Goal: Task Accomplishment & Management: Use online tool/utility

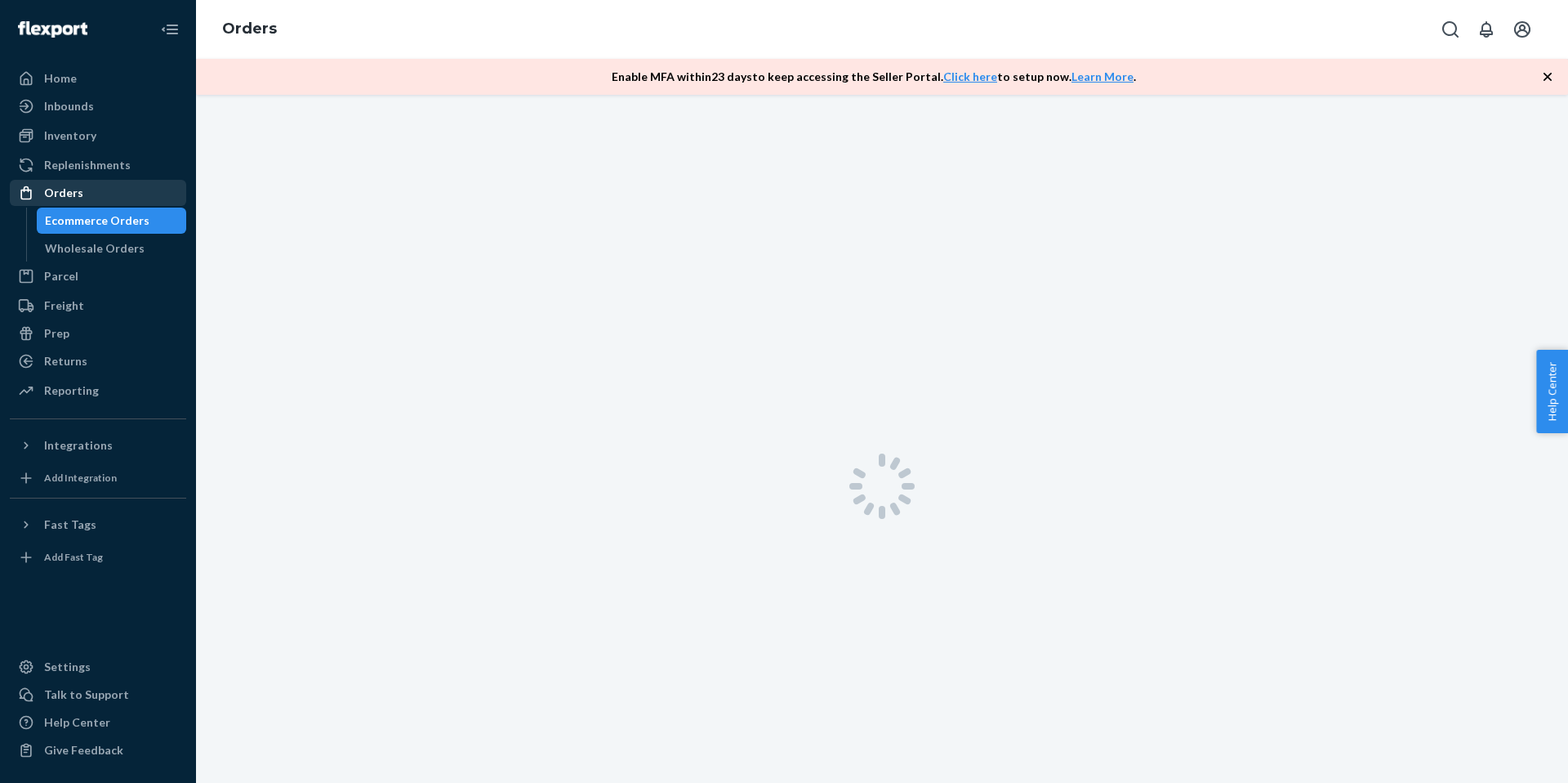
click at [157, 185] on div "Orders" at bounding box center [99, 192] width 173 height 23
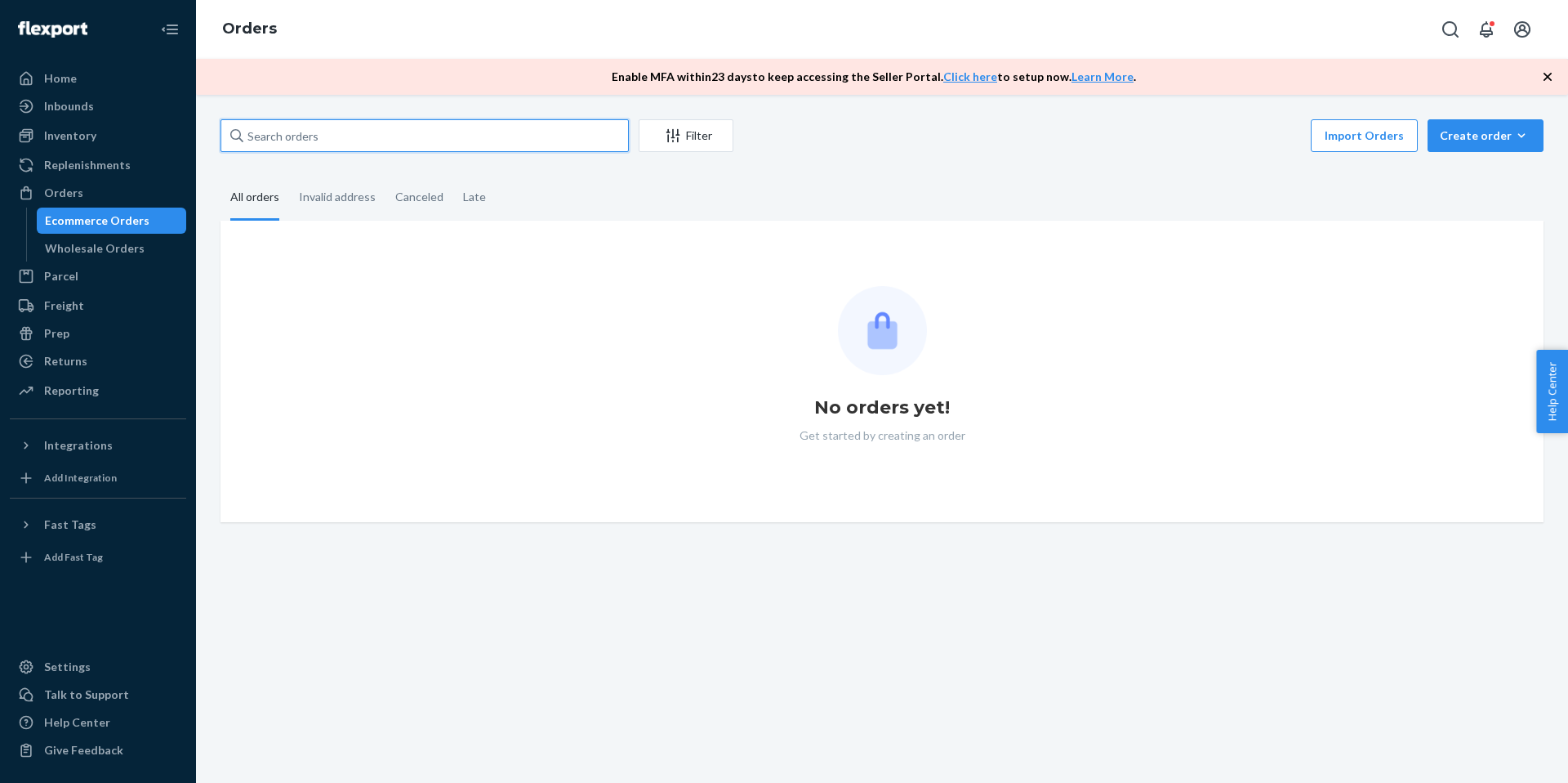
click at [394, 142] on input "text" at bounding box center [425, 135] width 408 height 33
paste input "4160195"
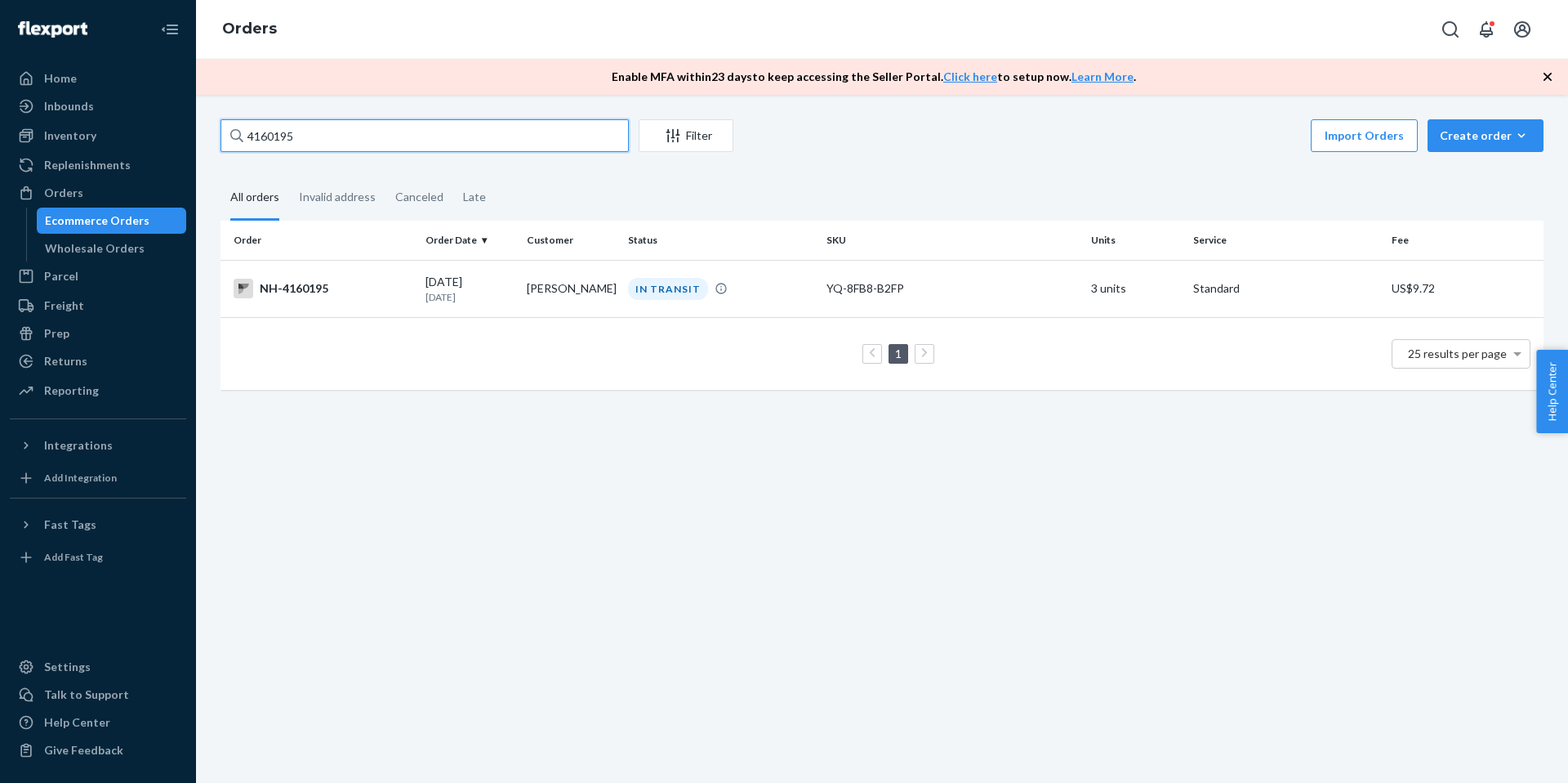
paste input "[PERSON_NAME]"
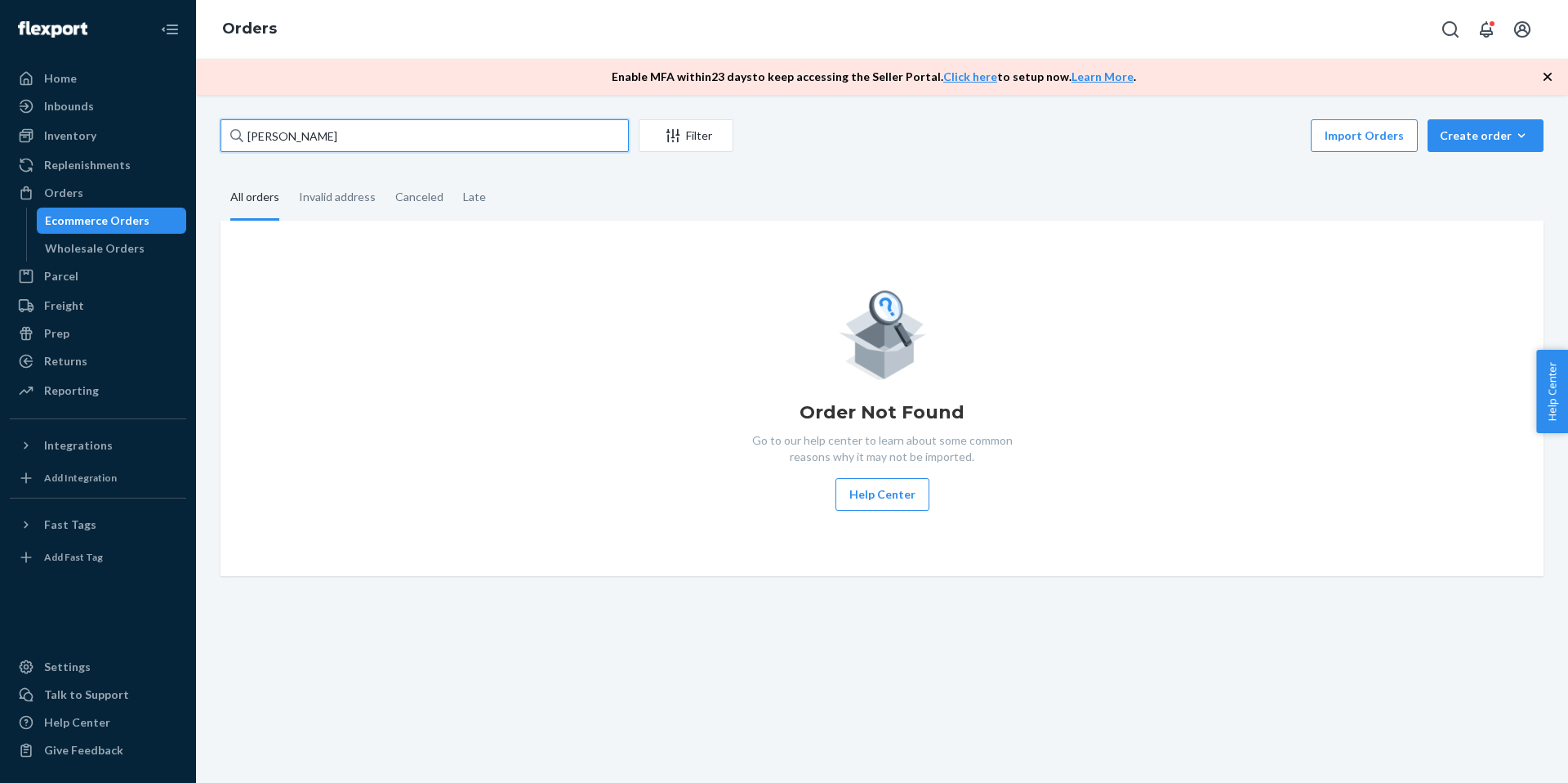
paste input "[URL][DOMAIN_NAME]"
paste input "407773"
type input "4077739"
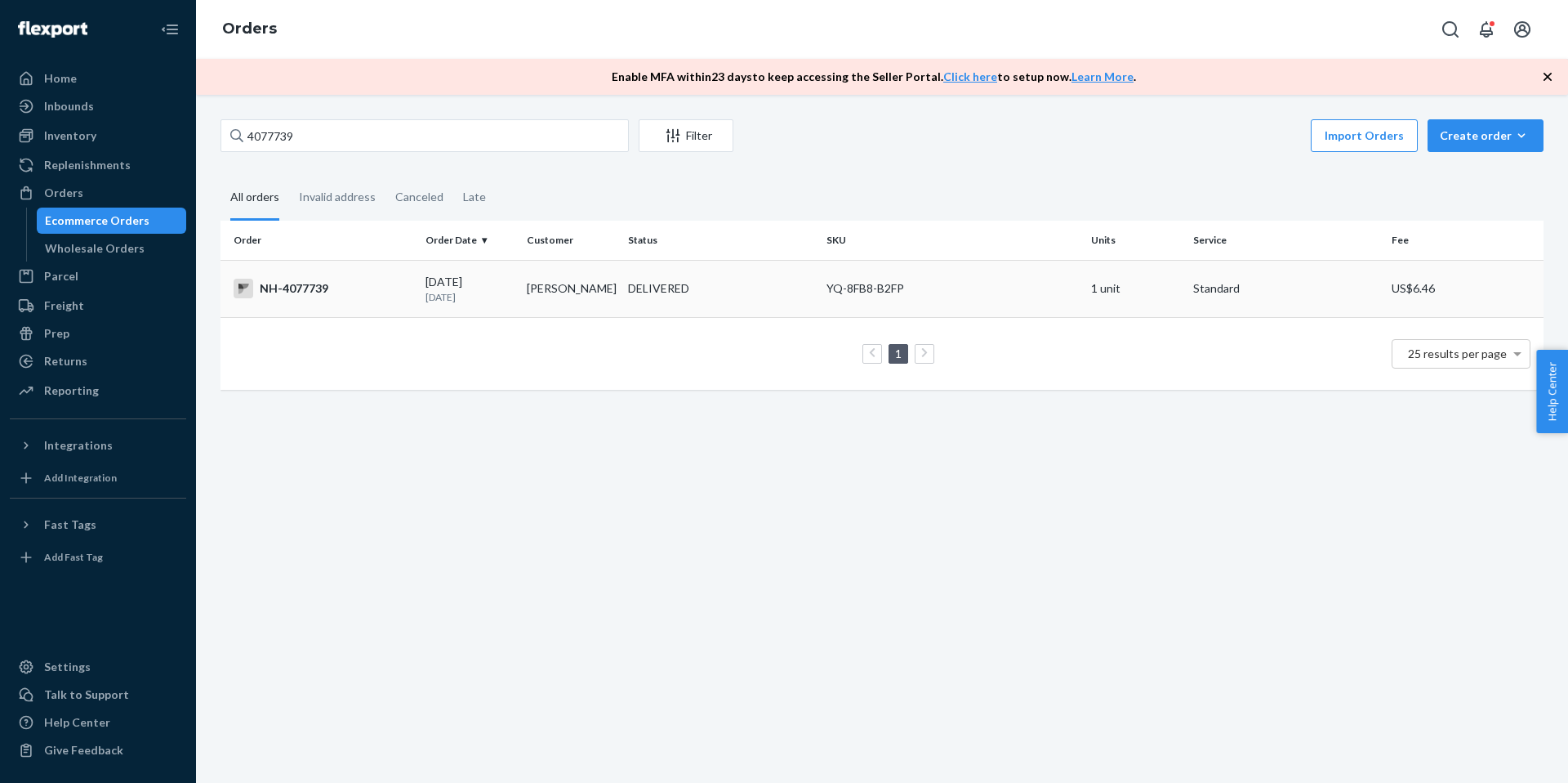
click at [765, 313] on td "DELIVERED" at bounding box center [720, 289] width 198 height 57
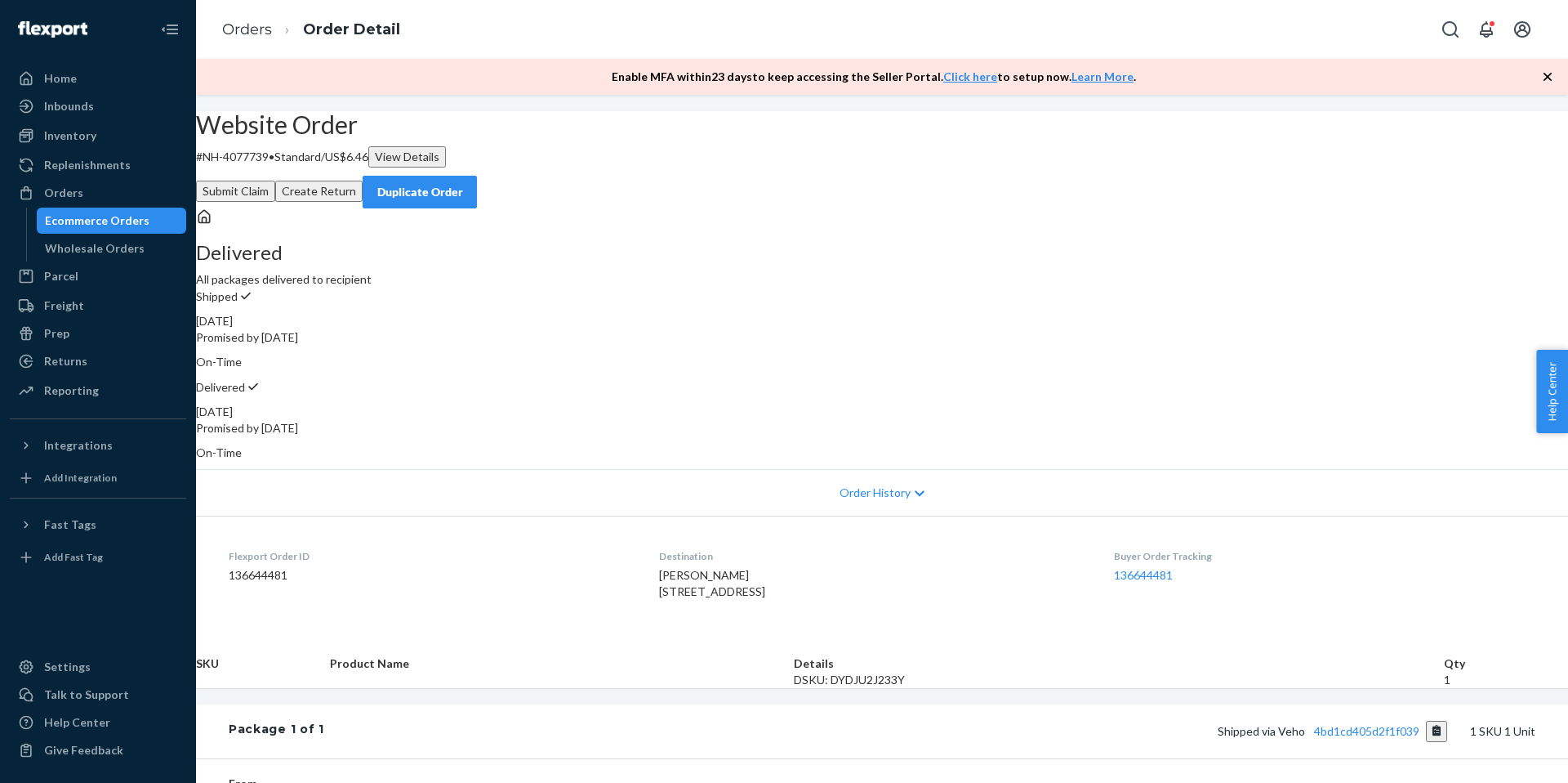
click at [1541, 77] on icon "button" at bounding box center [1547, 77] width 17 height 17
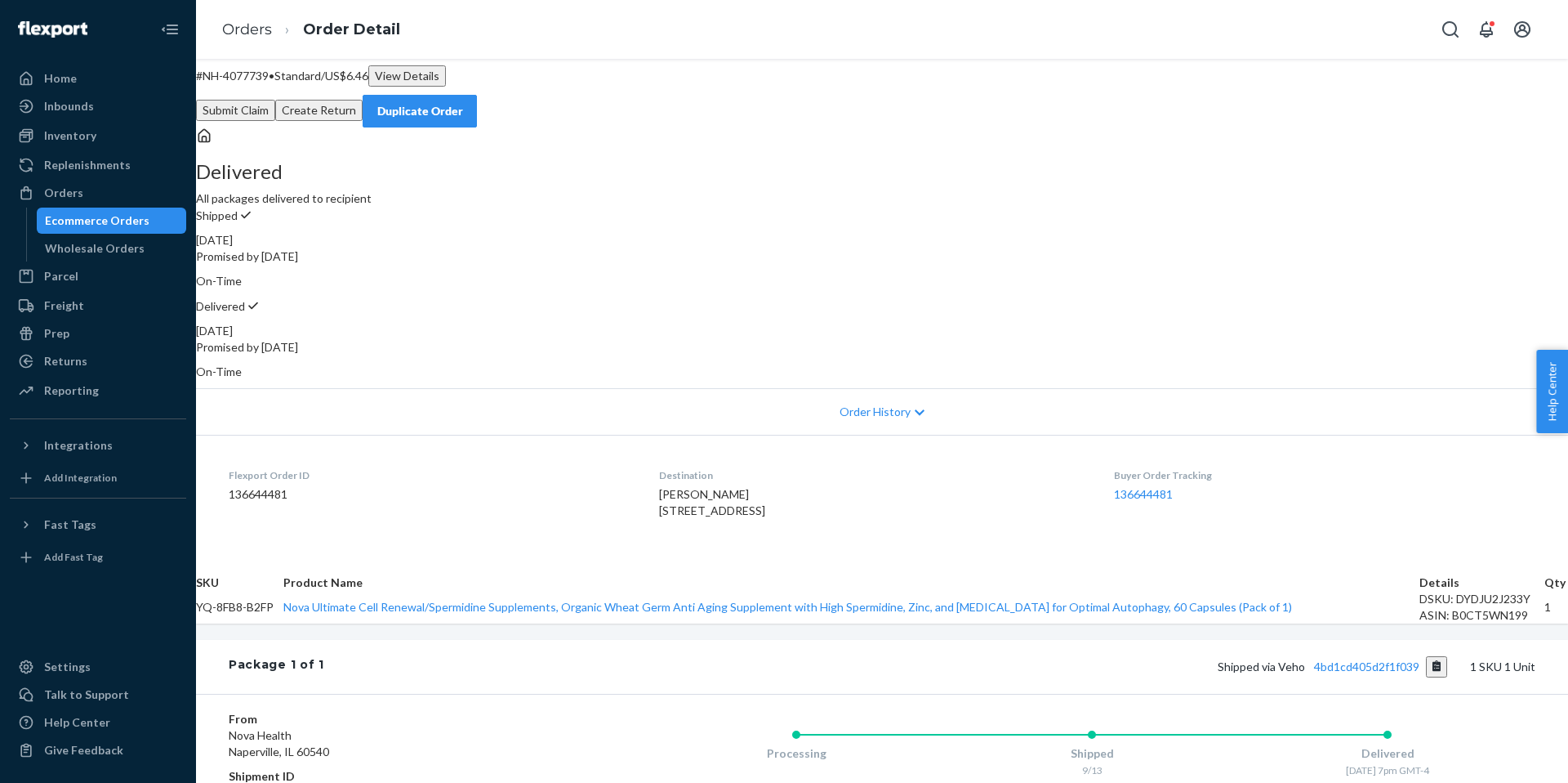
scroll to position [38, 0]
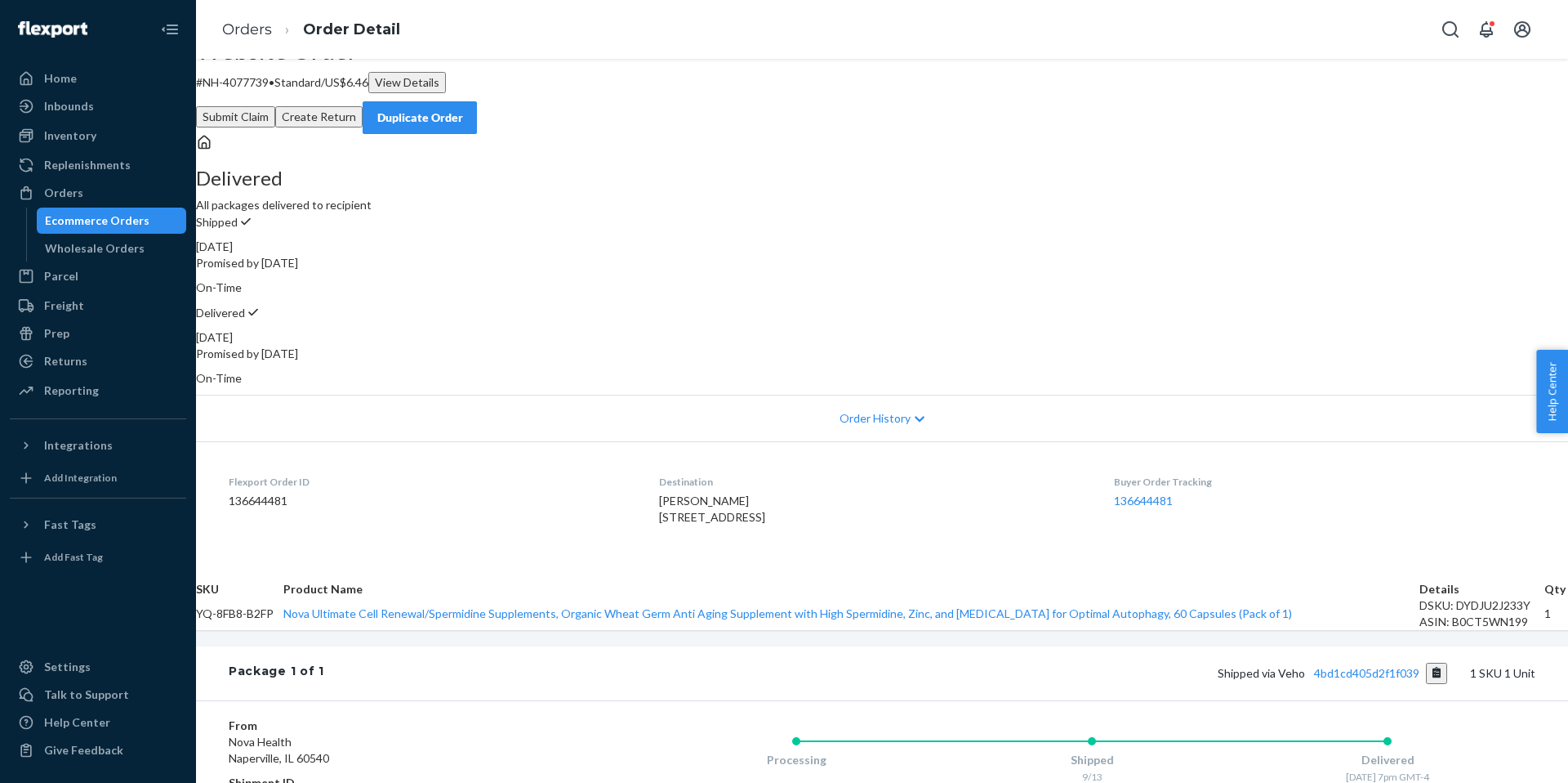
click at [463, 109] on div "Duplicate Order" at bounding box center [420, 117] width 87 height 17
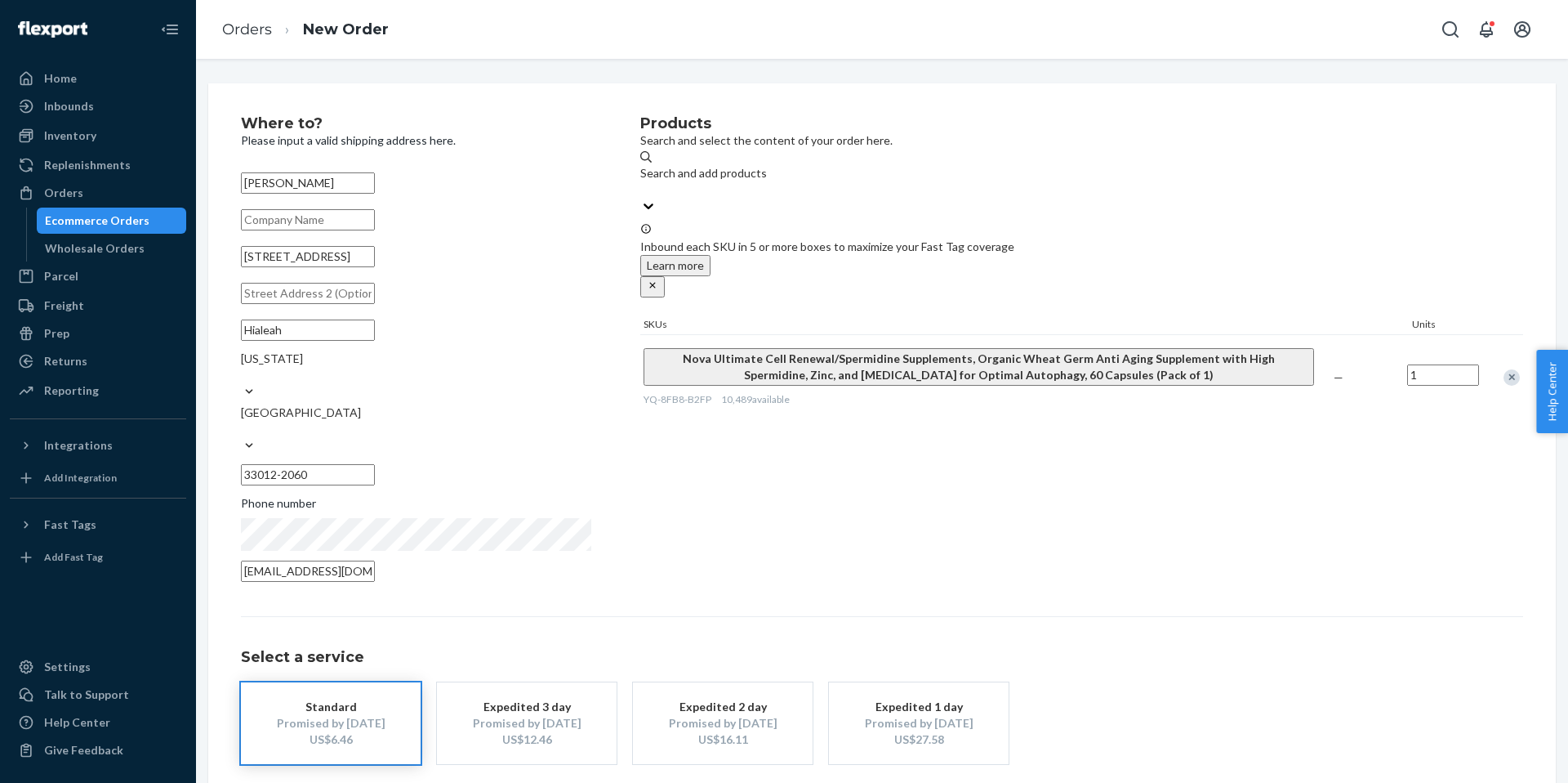
scroll to position [43, 0]
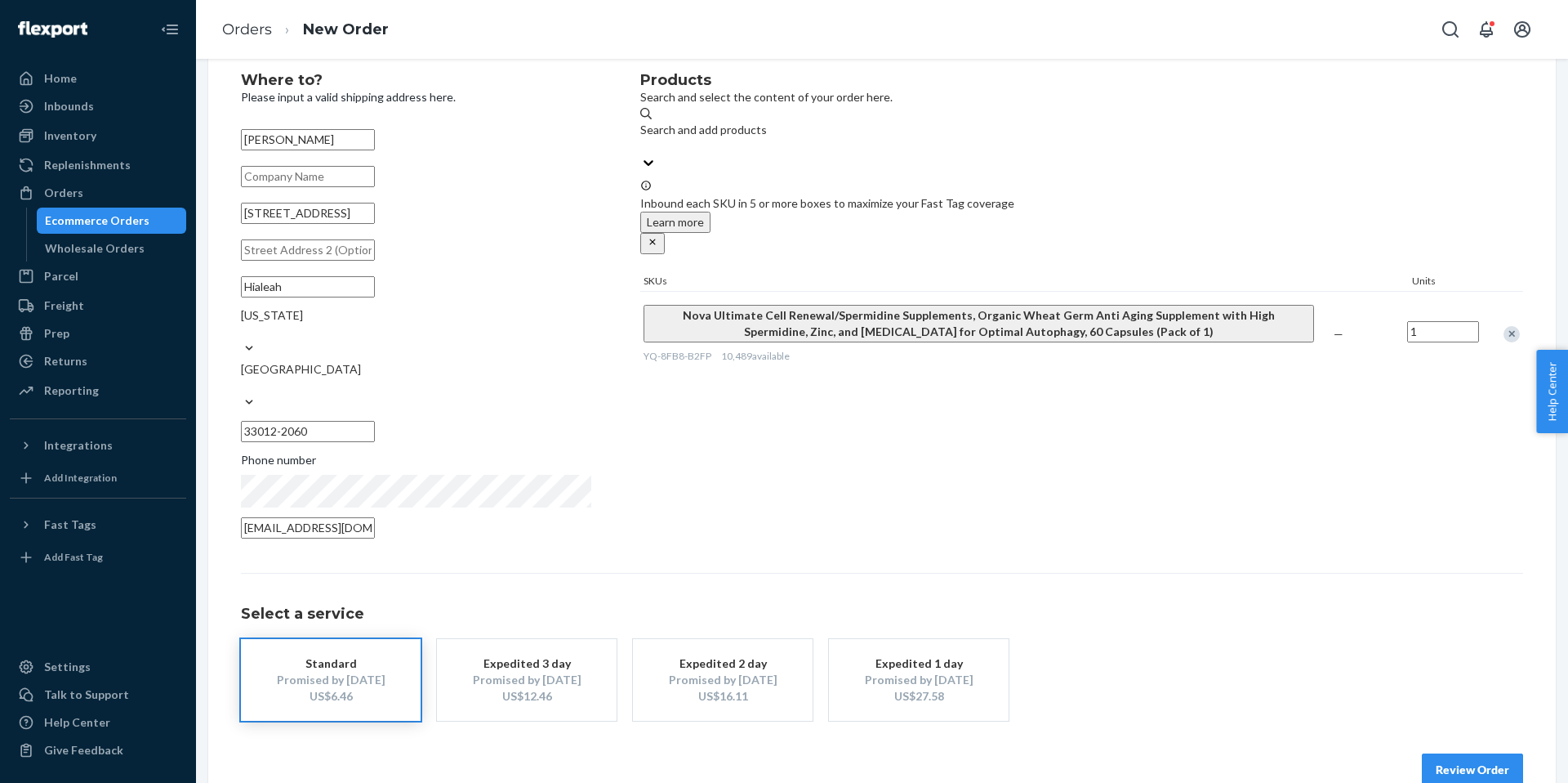
click at [1422, 753] on button "Review Order" at bounding box center [1472, 769] width 102 height 33
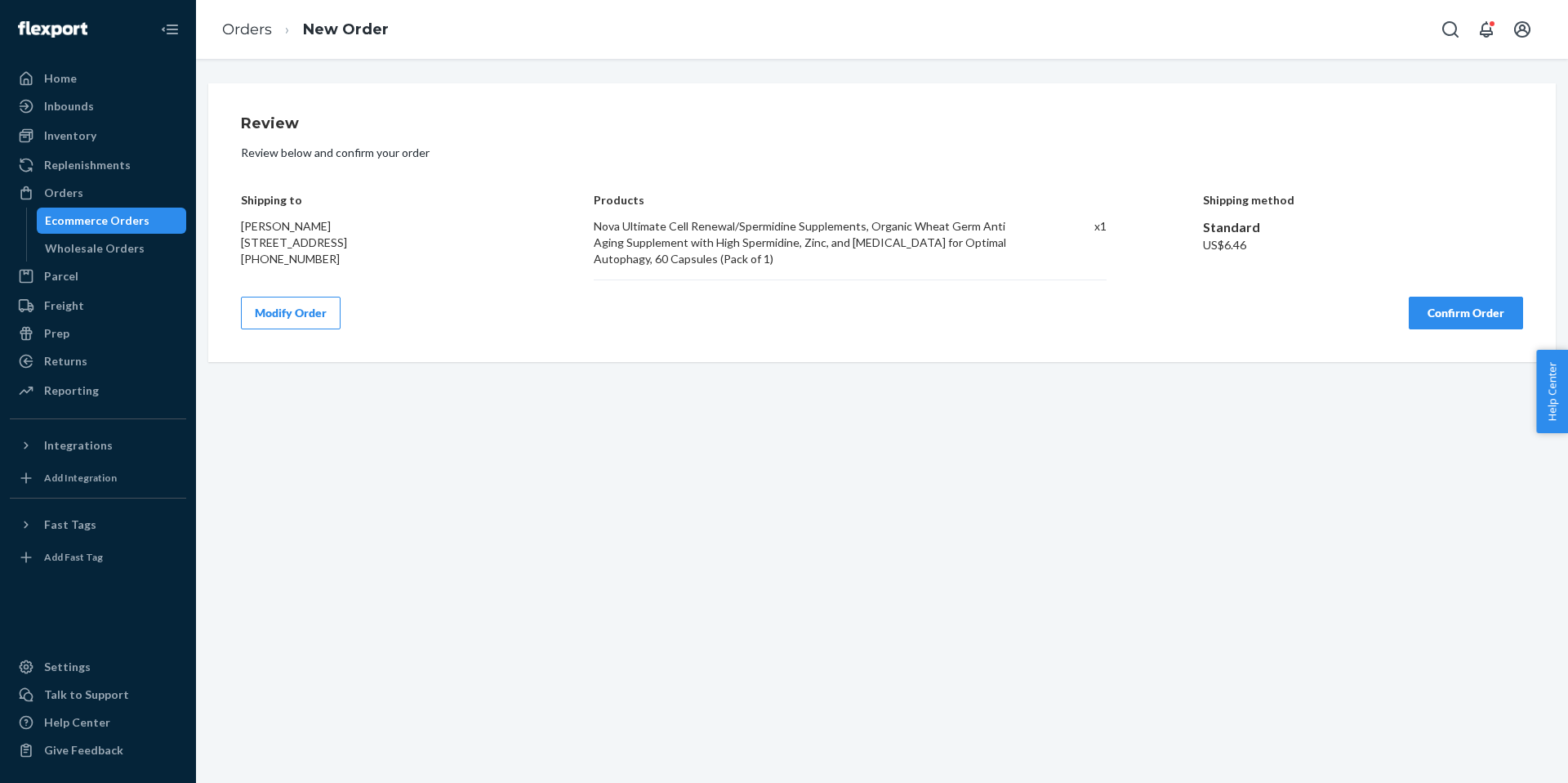
scroll to position [0, 0]
click at [1409, 329] on button "Confirm Order" at bounding box center [1466, 313] width 114 height 33
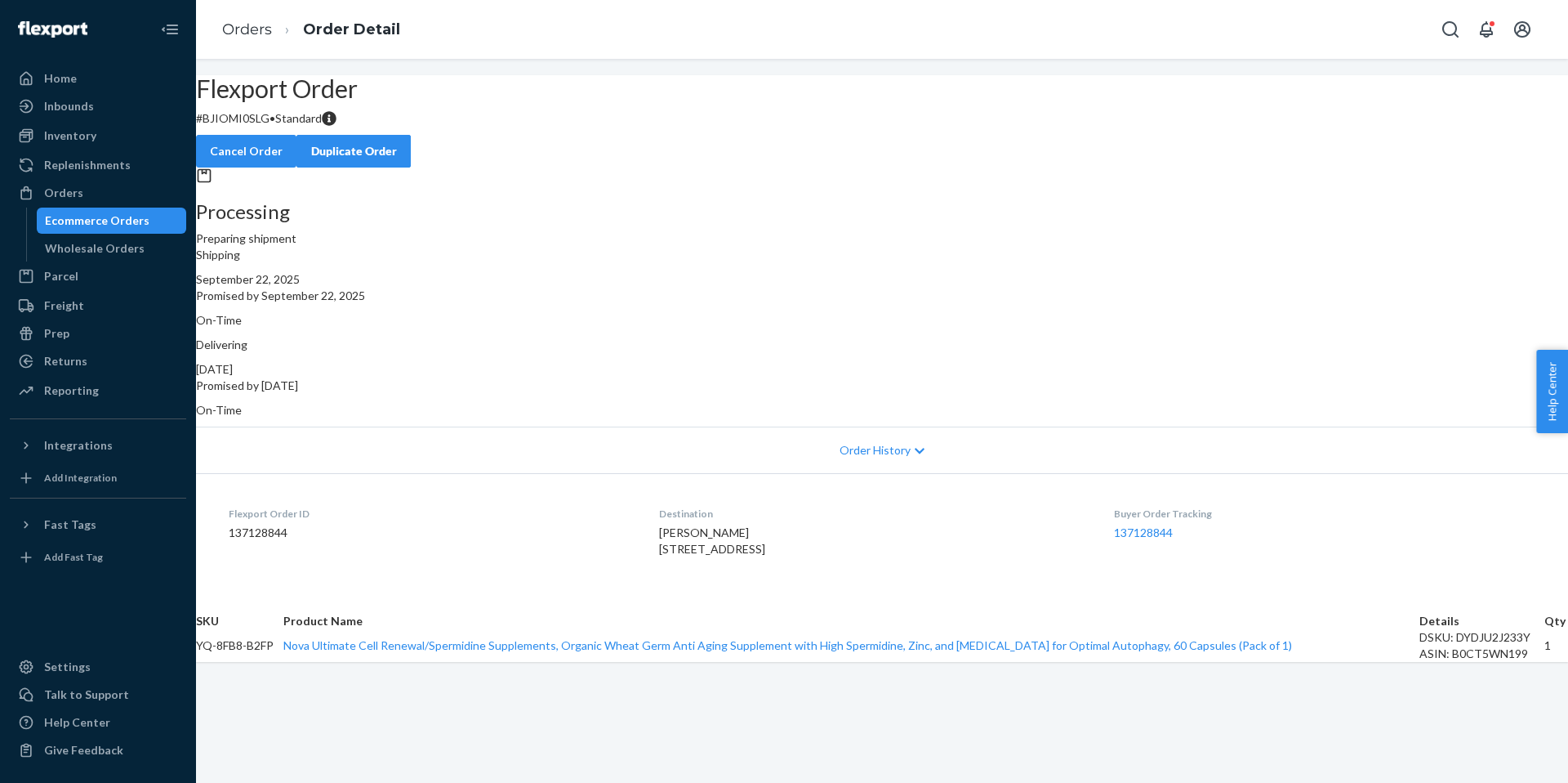
click at [397, 143] on div "Duplicate Order" at bounding box center [354, 151] width 87 height 17
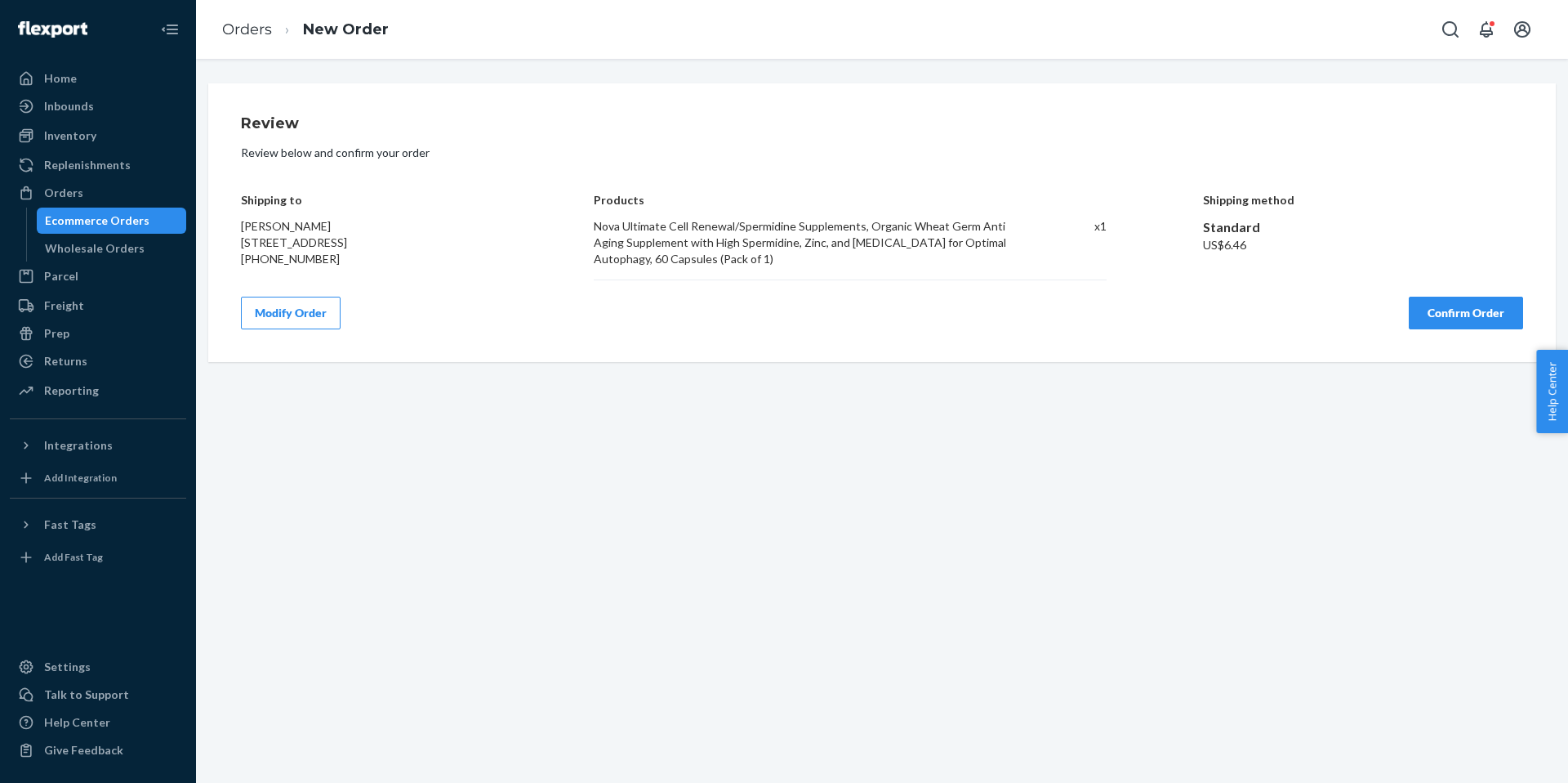
click at [1409, 329] on button "Confirm Order" at bounding box center [1466, 313] width 114 height 33
